Goal: Communication & Community: Answer question/provide support

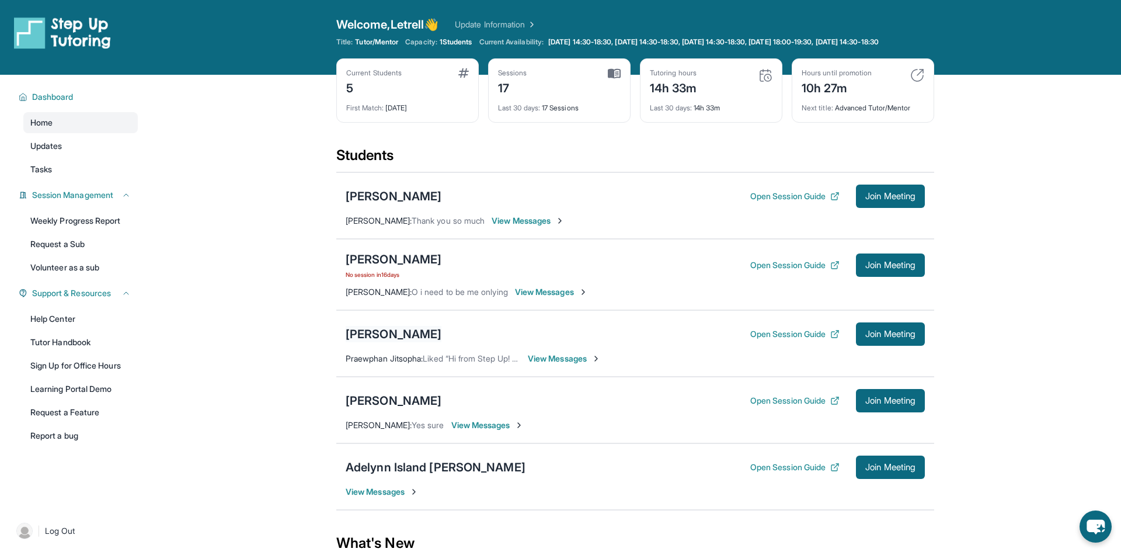
click at [390, 342] on div "[PERSON_NAME]" at bounding box center [394, 334] width 96 height 16
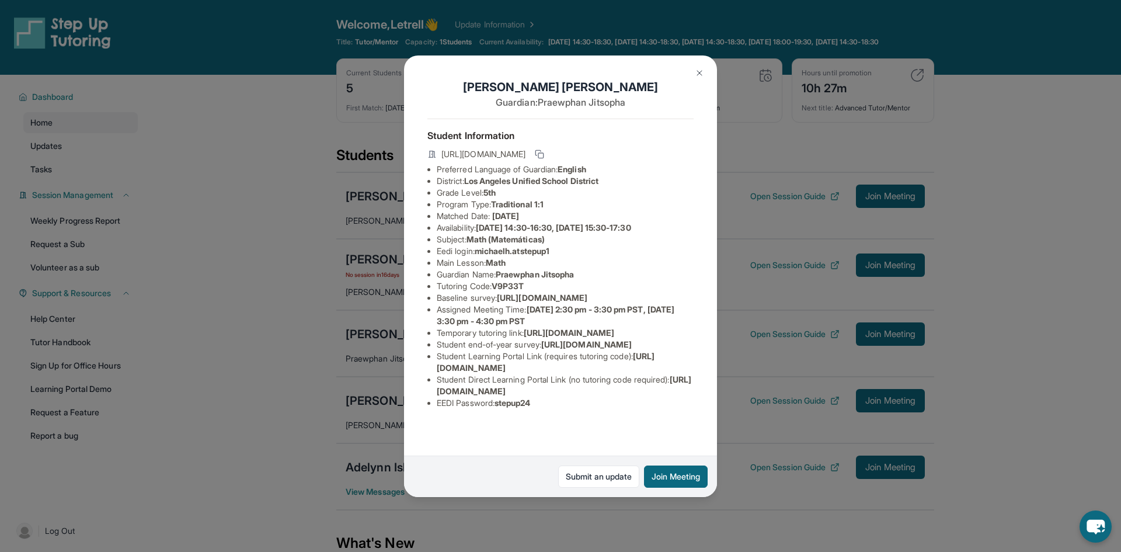
click at [350, 347] on div "Michael Herrera Guardian: Praewphan Jitsopha Student Information https://studen…" at bounding box center [560, 276] width 1121 height 552
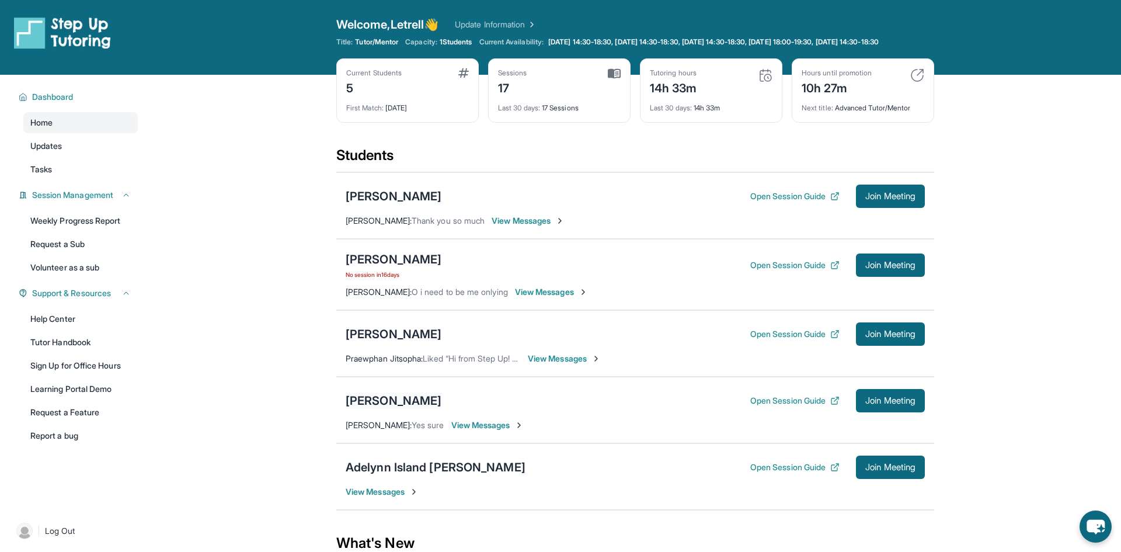
click at [388, 409] on div "[PERSON_NAME]" at bounding box center [394, 400] width 96 height 16
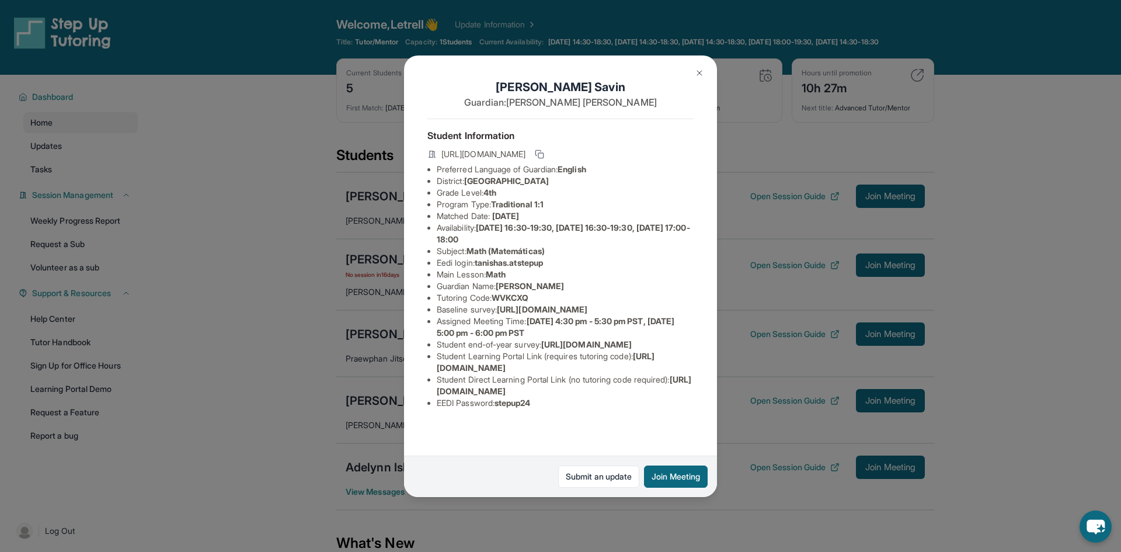
click at [376, 413] on div "Tanisha Savin Guardian: Anusree Krishnanunni Student Information https://studen…" at bounding box center [560, 276] width 1121 height 552
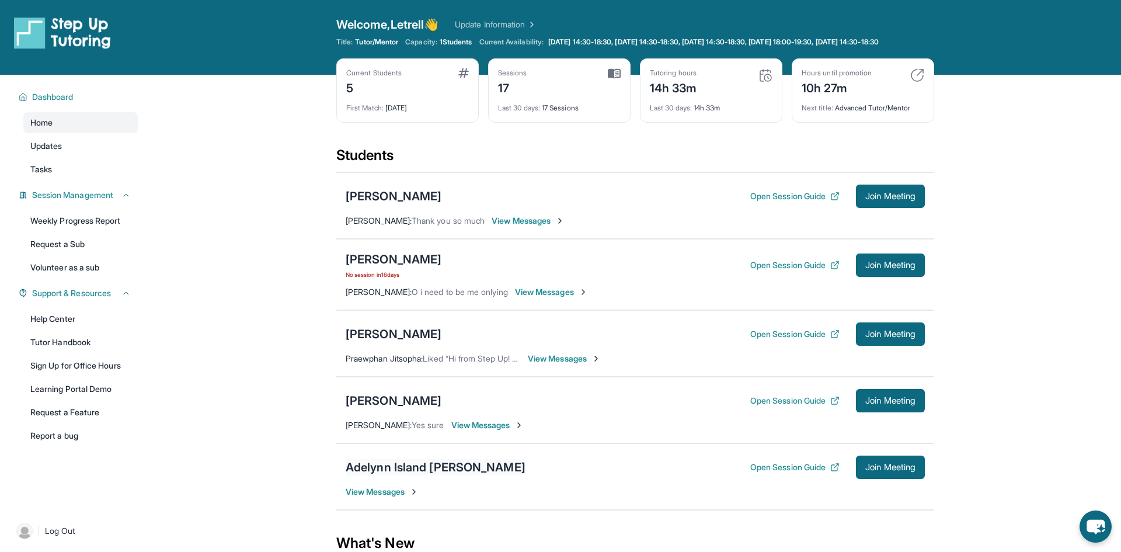
click at [398, 475] on div "Adelynn Island [PERSON_NAME]" at bounding box center [436, 467] width 180 height 16
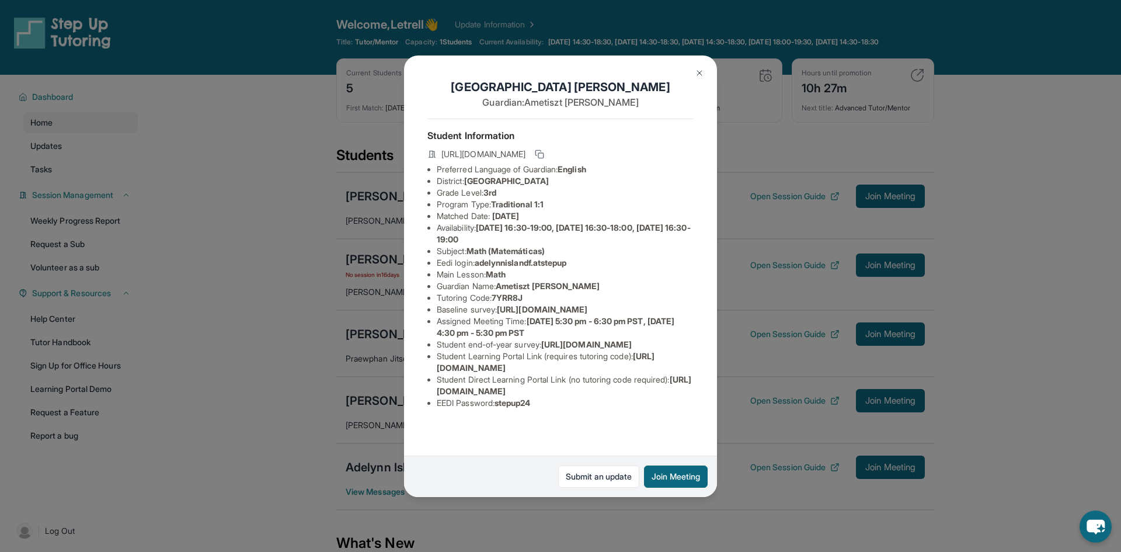
click at [203, 387] on div "Adelynn Island Fisher Guardian: Ametiszt Hajdu Student Information https://stud…" at bounding box center [560, 276] width 1121 height 552
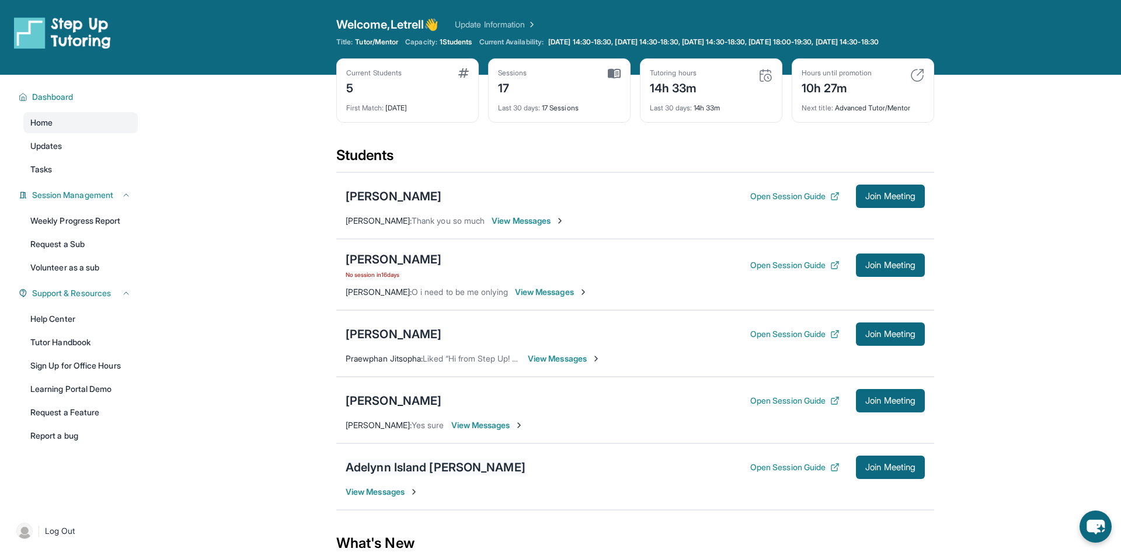
click at [433, 472] on div "Adelynn Island [PERSON_NAME]" at bounding box center [436, 467] width 180 height 16
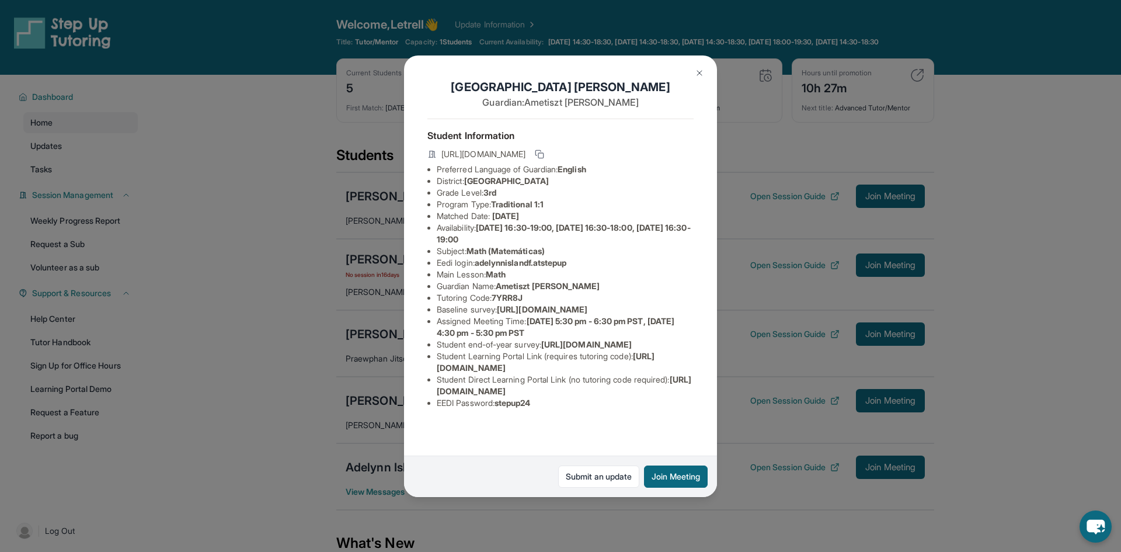
click at [245, 421] on div "Adelynn Island Fisher Guardian: Ametiszt Hajdu Student Information https://stud…" at bounding box center [560, 276] width 1121 height 552
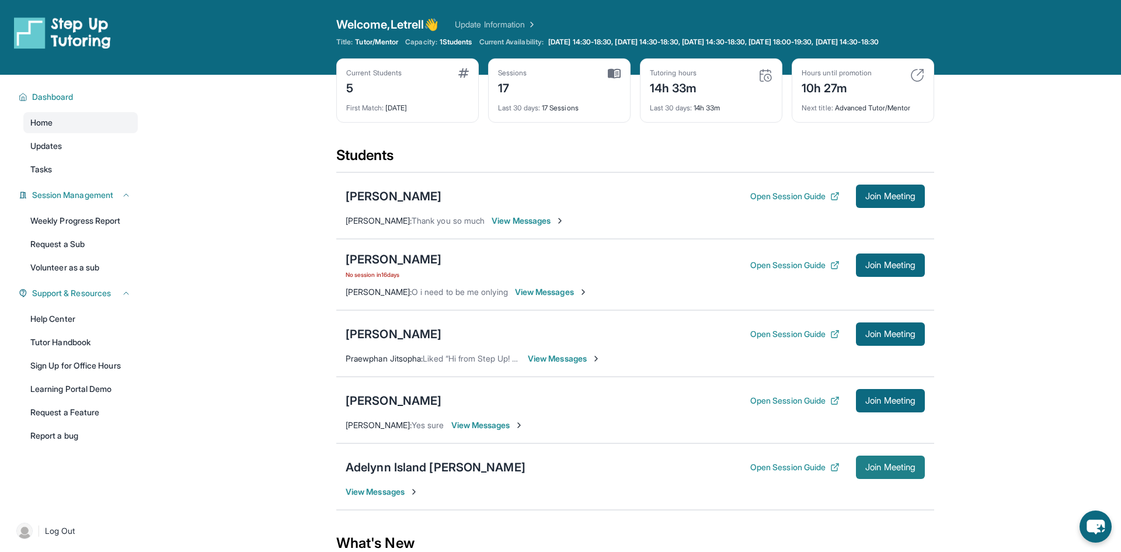
click at [872, 470] on span "Join Meeting" at bounding box center [890, 467] width 50 height 7
click at [878, 469] on button "Join Meeting" at bounding box center [890, 466] width 69 height 23
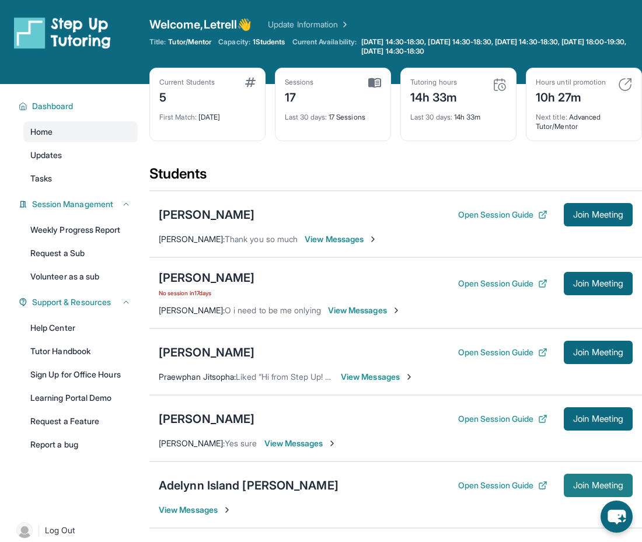
click at [581, 487] on span "Join Meeting" at bounding box center [598, 485] width 50 height 7
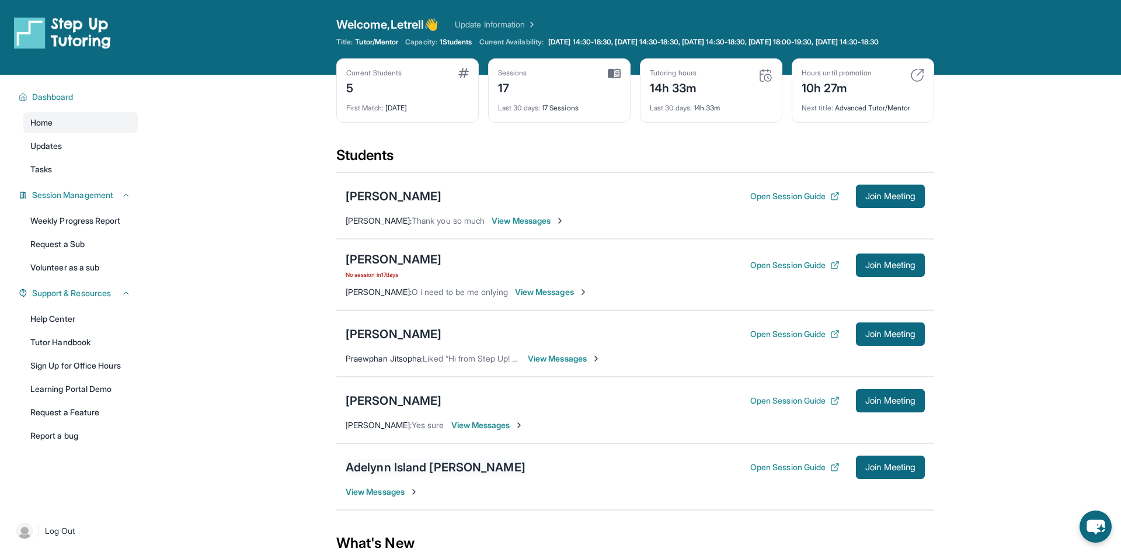
click at [401, 475] on div "Adelynn Island [PERSON_NAME]" at bounding box center [436, 467] width 180 height 16
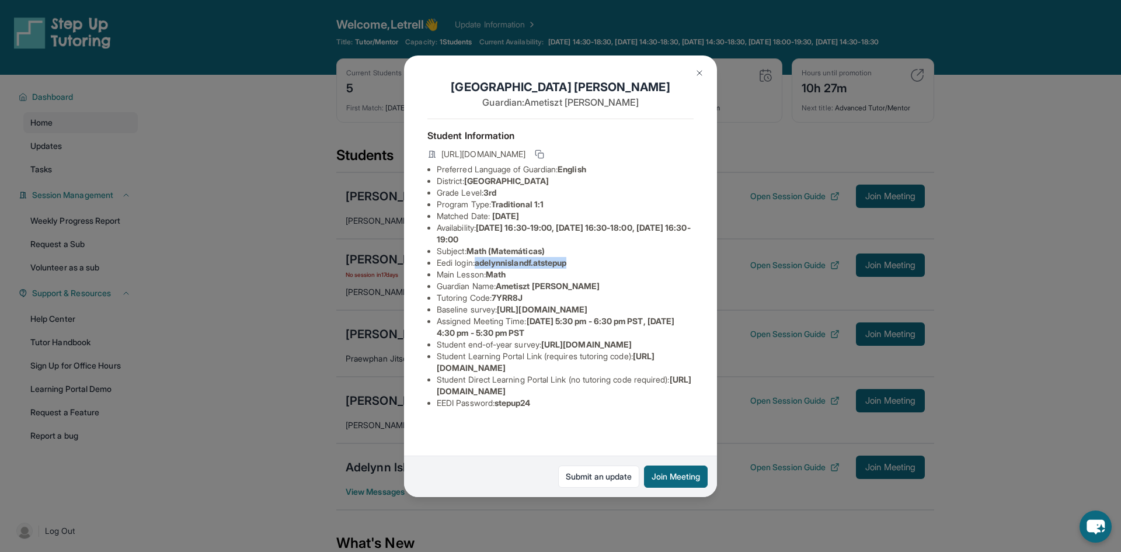
drag, startPoint x: 479, startPoint y: 261, endPoint x: 581, endPoint y: 262, distance: 102.2
click at [581, 262] on li "Eedi login : adelynnislandf.atstepup" at bounding box center [565, 263] width 257 height 12
copy span "adelynnislandf.atstepup"
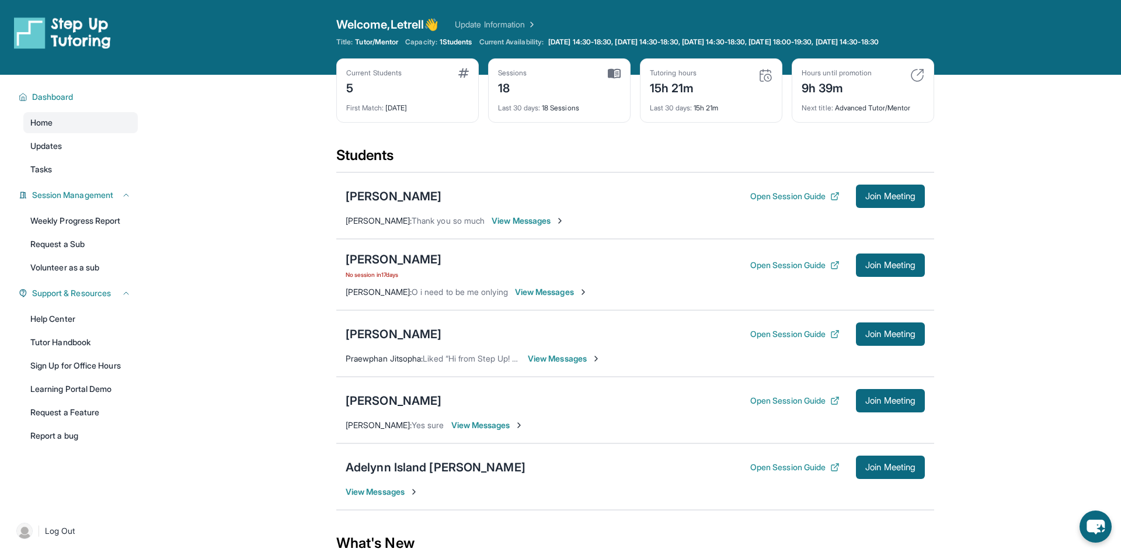
scroll to position [41, 0]
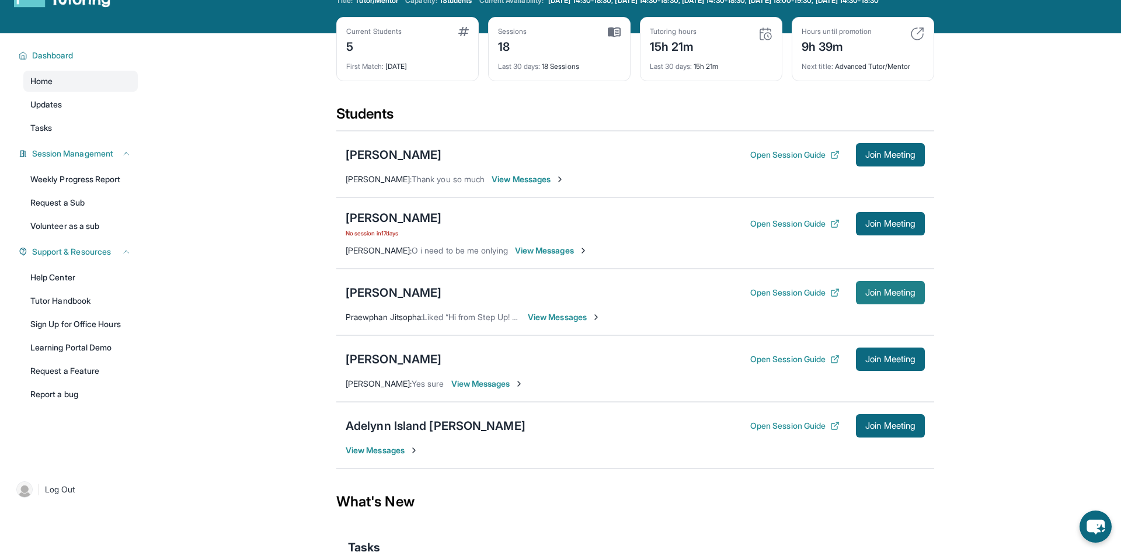
click at [911, 296] on span "Join Meeting" at bounding box center [890, 292] width 50 height 7
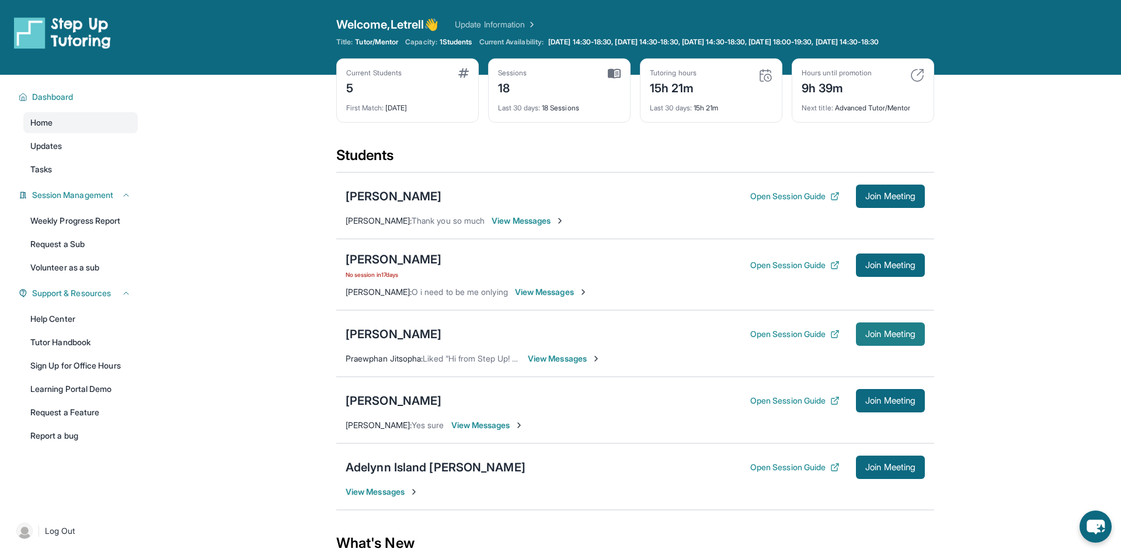
click at [923, 345] on button "Join Meeting" at bounding box center [890, 333] width 69 height 23
click at [368, 342] on div "[PERSON_NAME]" at bounding box center [394, 334] width 96 height 16
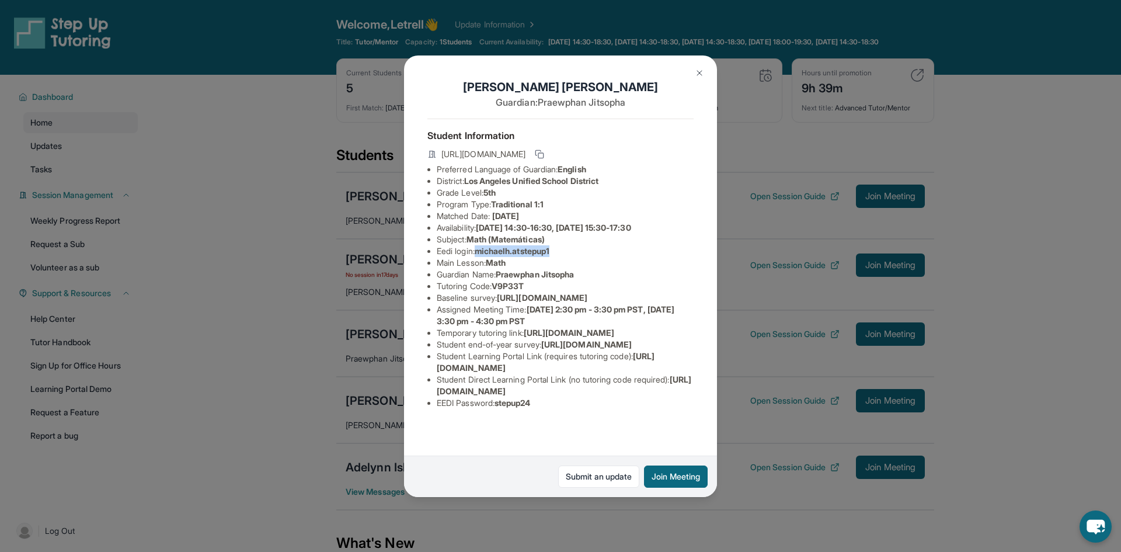
drag, startPoint x: 479, startPoint y: 252, endPoint x: 561, endPoint y: 252, distance: 81.7
click at [561, 252] on li "Eedi login : michaelh.atstepup1" at bounding box center [565, 251] width 257 height 12
copy span "michaelh.atstepup1"
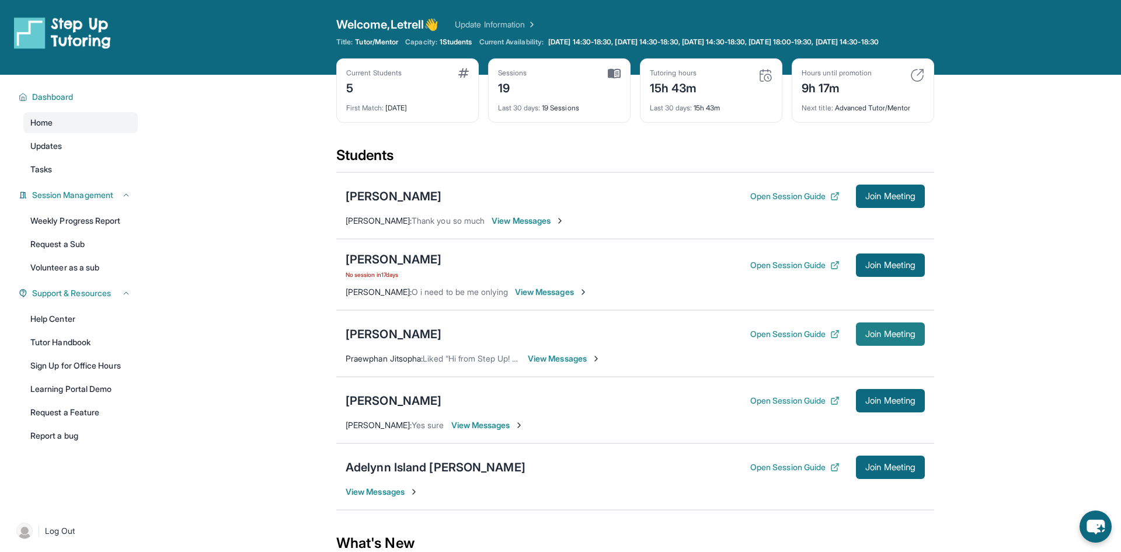
click at [875, 346] on button "Join Meeting" at bounding box center [890, 333] width 69 height 23
click at [409, 339] on div "[PERSON_NAME]" at bounding box center [394, 334] width 96 height 16
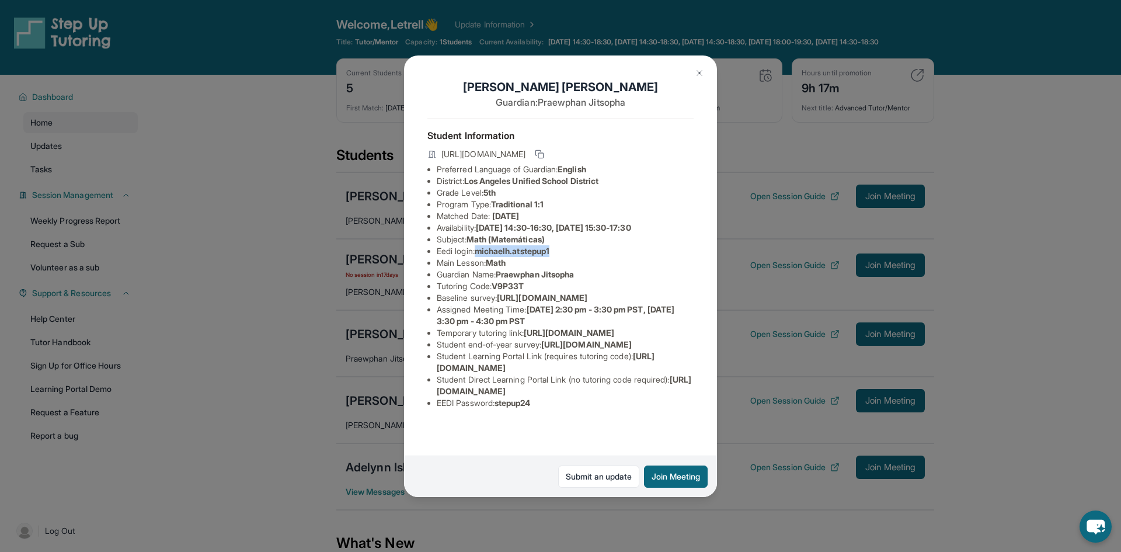
drag, startPoint x: 481, startPoint y: 247, endPoint x: 558, endPoint y: 254, distance: 77.4
click at [549, 254] on span "michaelh.atstepup1" at bounding box center [512, 251] width 75 height 10
copy span "michaelh.atstepup1"
